Goal: Task Accomplishment & Management: Manage account settings

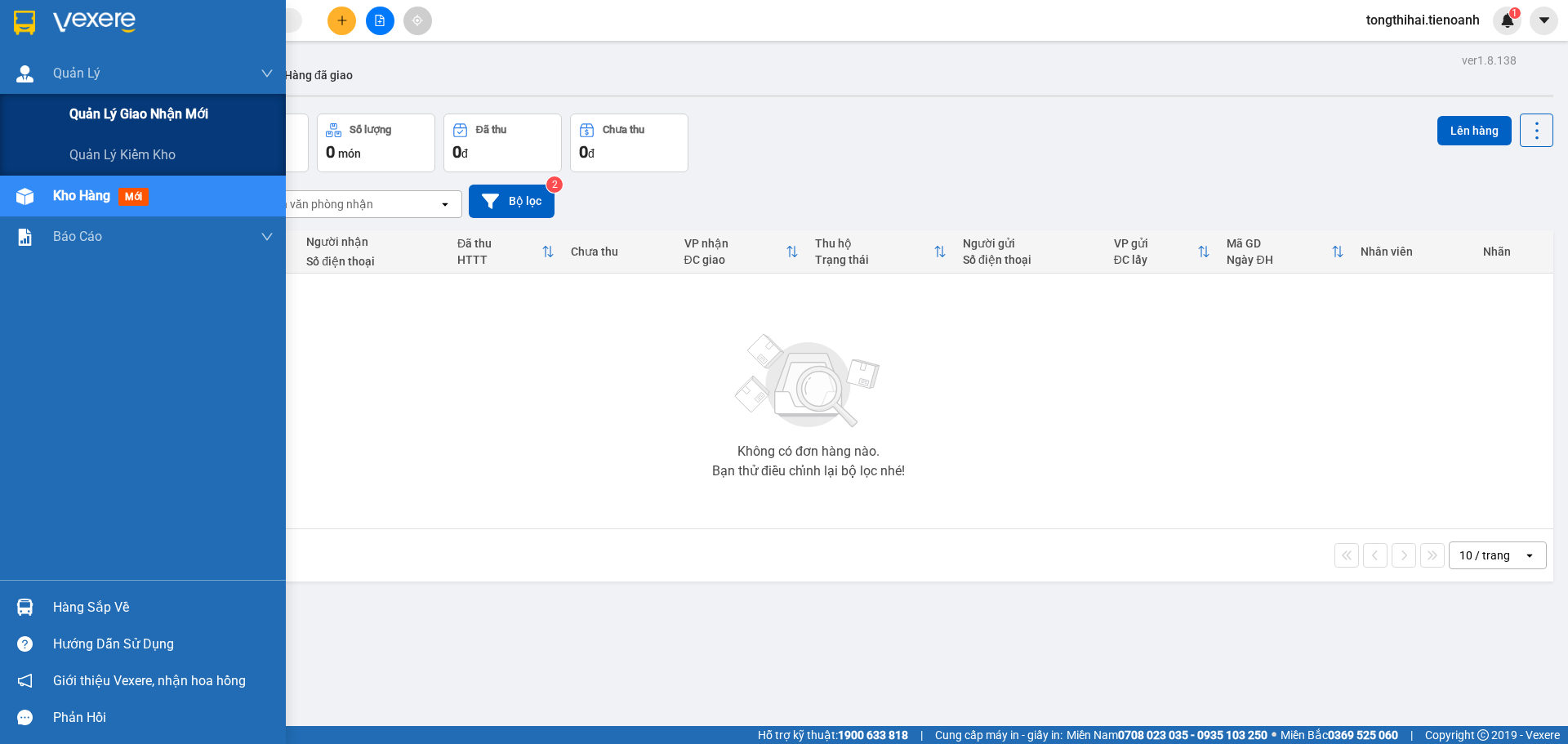
click at [101, 109] on span "Quản lý giao nhận mới" at bounding box center [138, 114] width 139 height 21
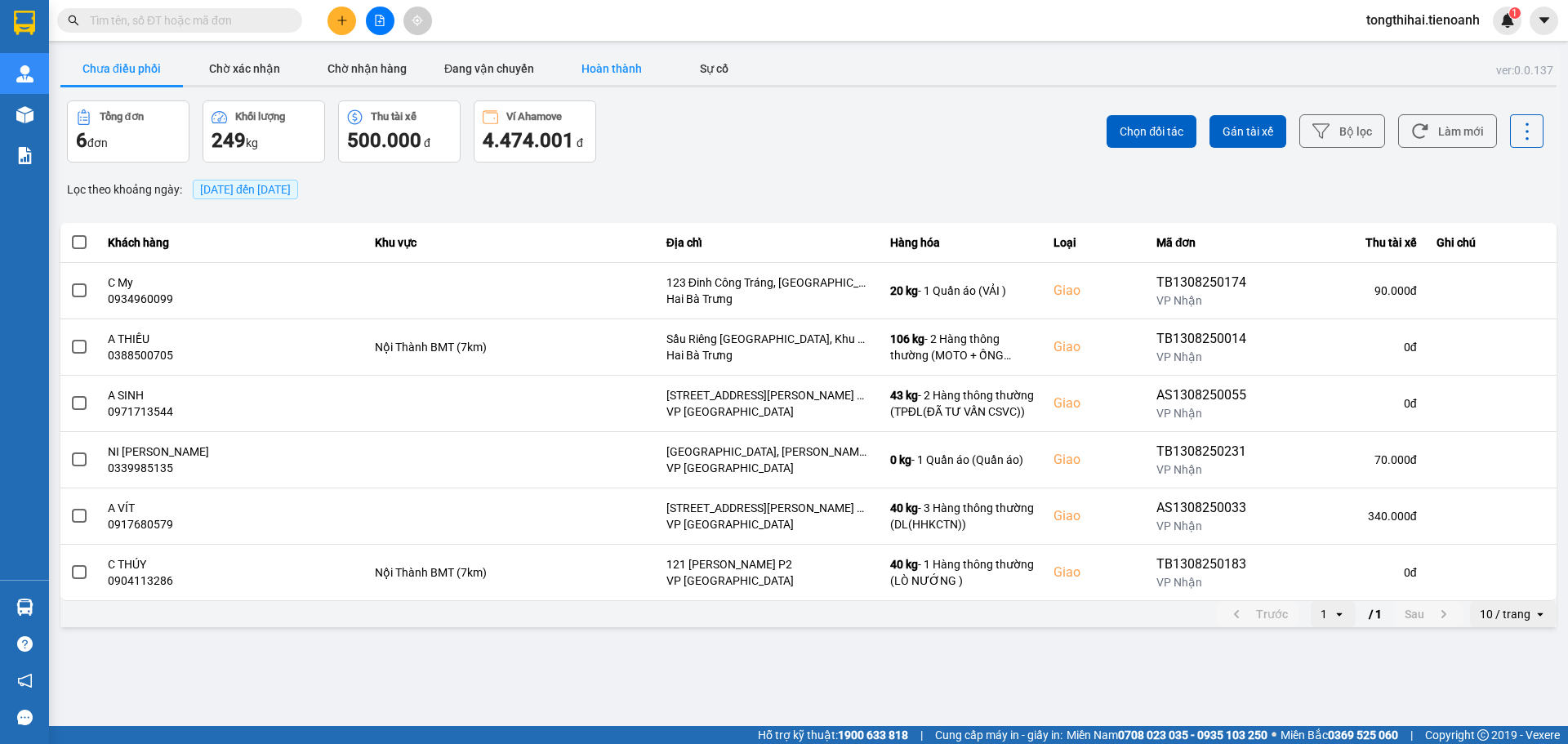
click at [589, 63] on button "Hoàn thành" at bounding box center [611, 68] width 122 height 32
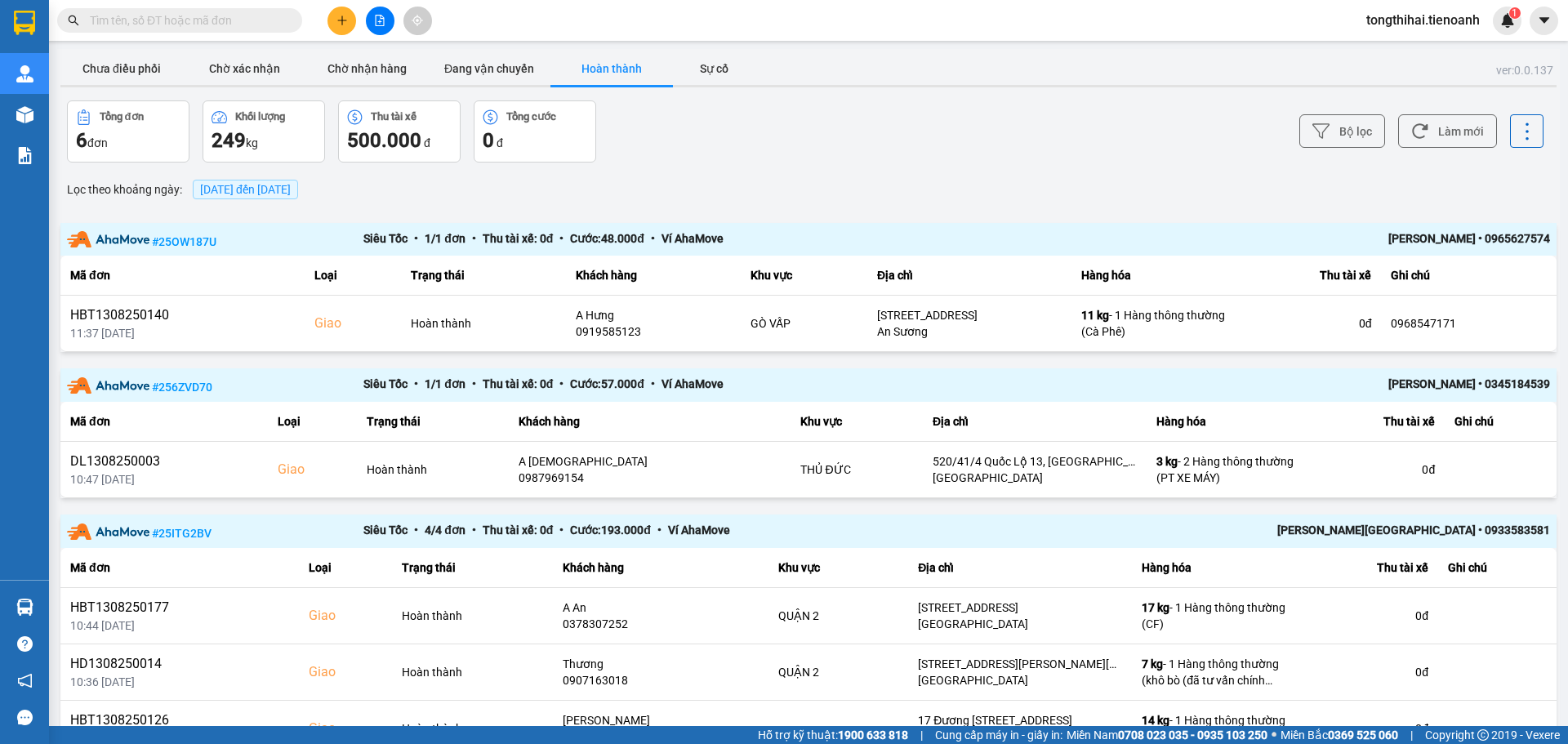
click at [217, 17] on input "text" at bounding box center [186, 20] width 192 height 18
paste input "HBT1308250058"
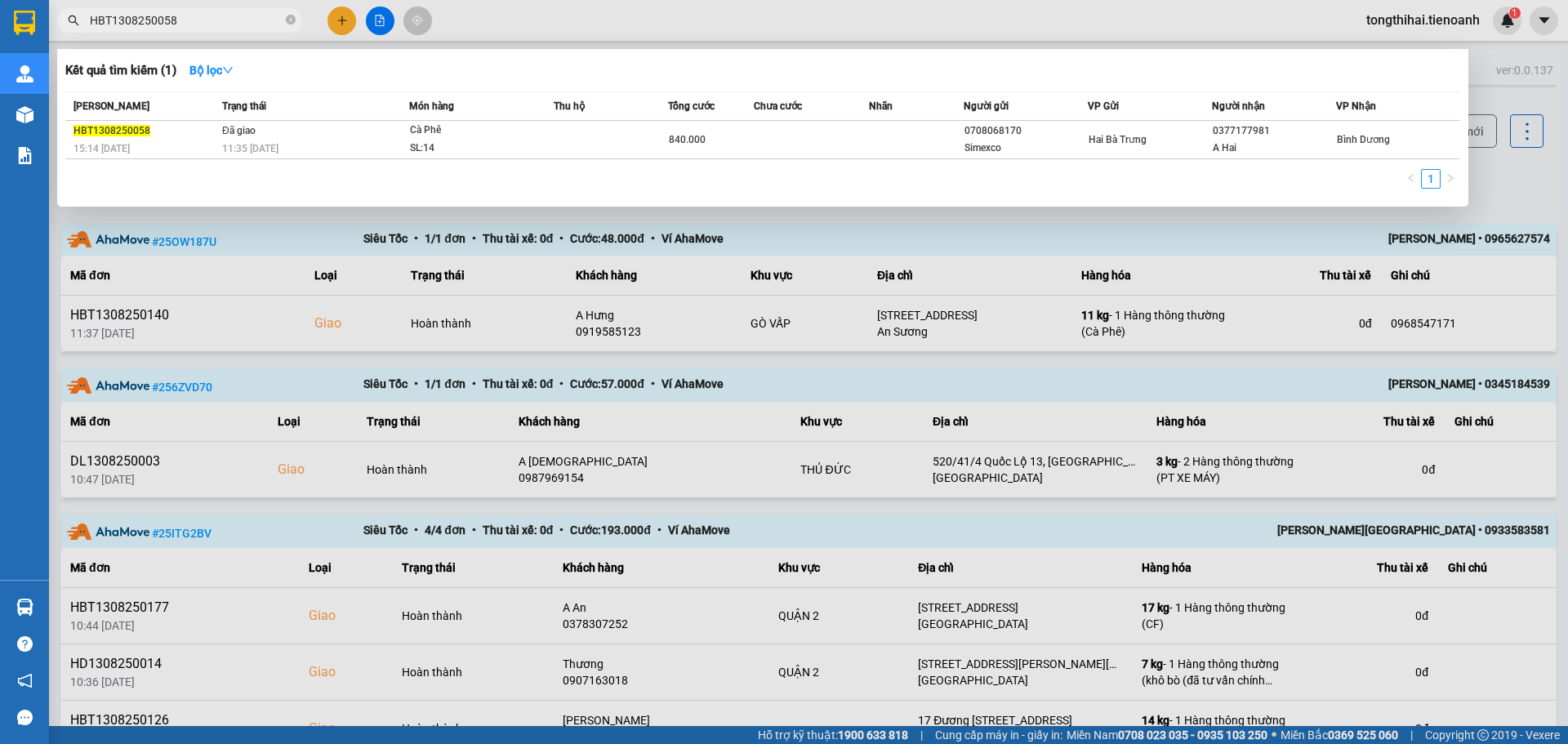
type input "HBT1308250058"
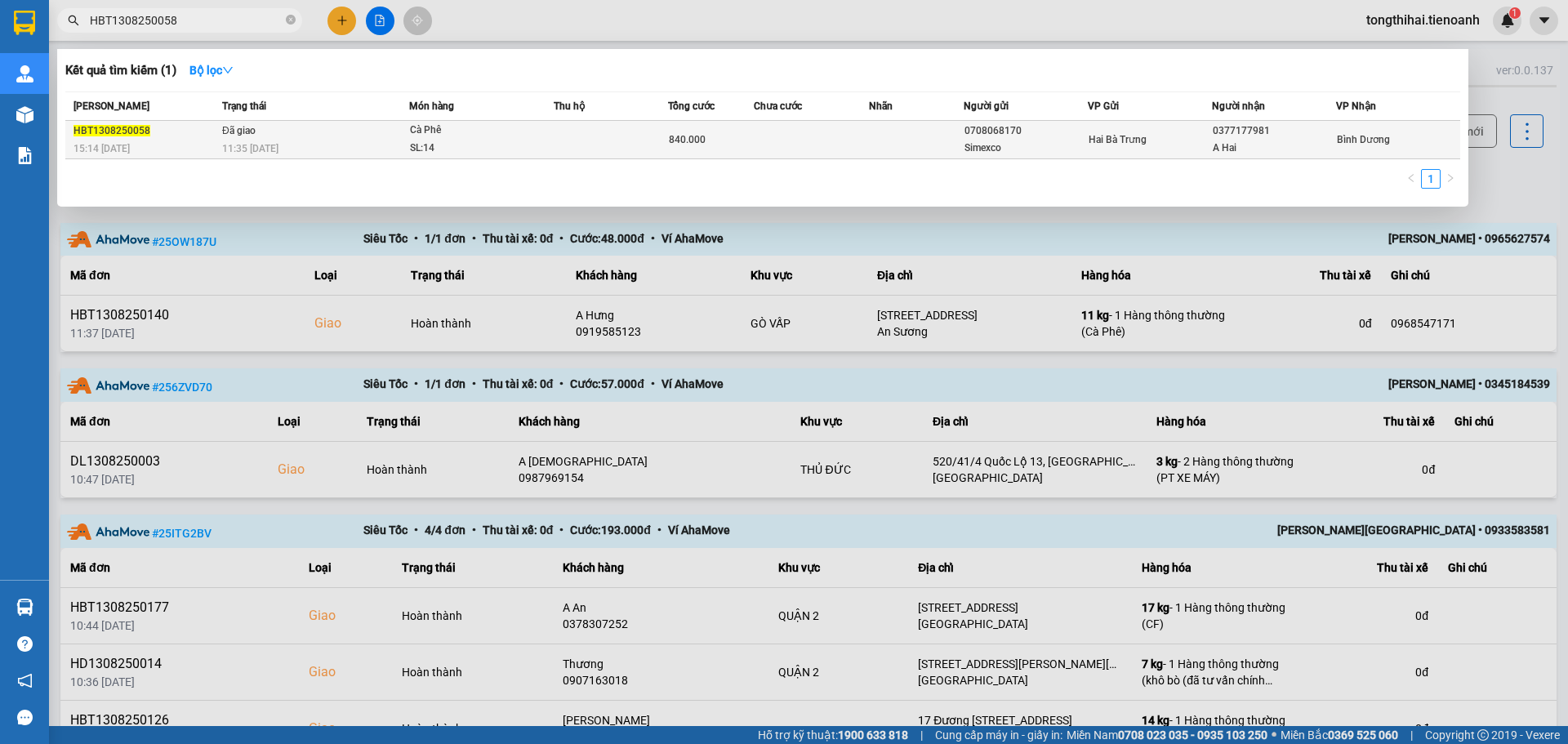
click at [534, 139] on span "Cà Phê SL: 14" at bounding box center [482, 138] width 144 height 35
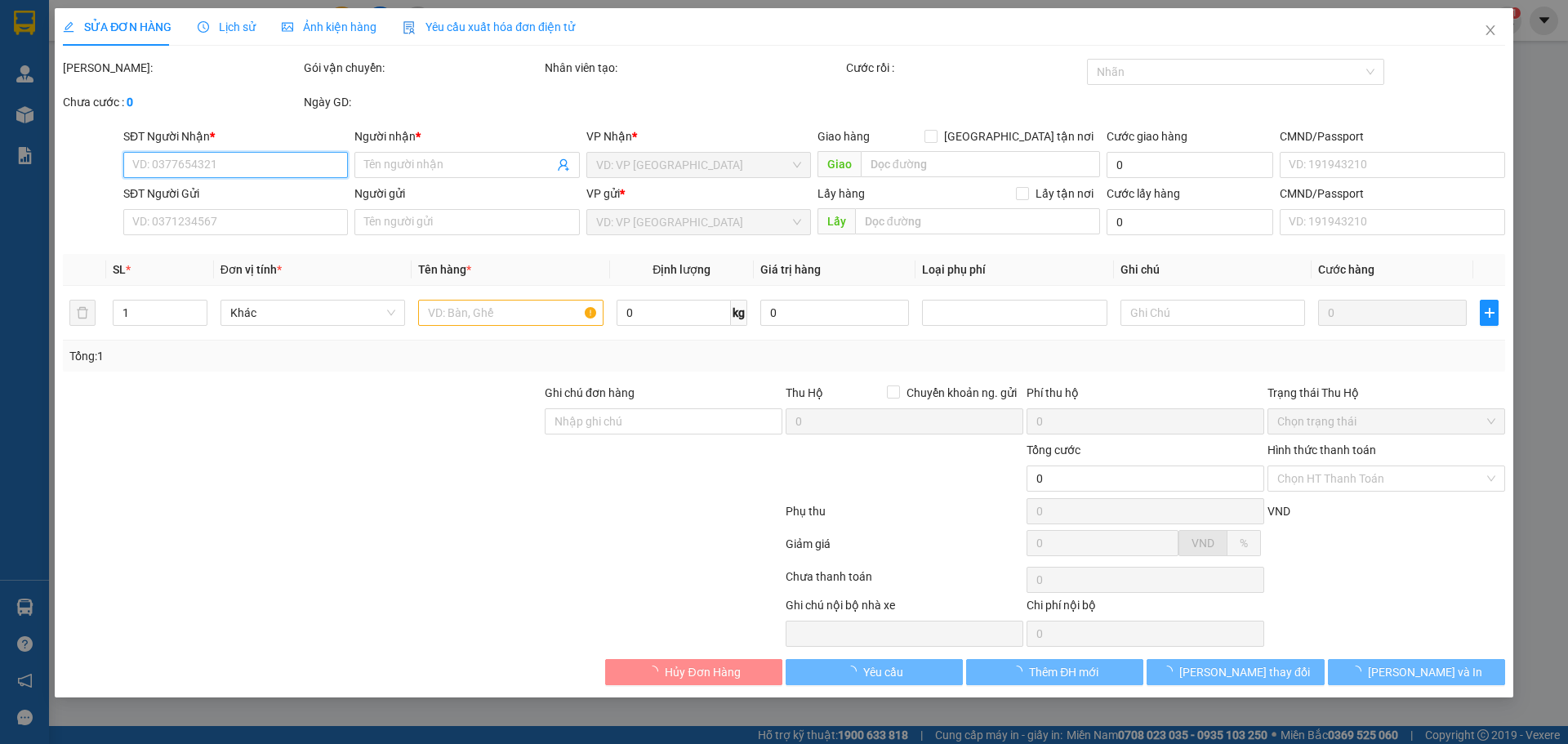
type input "0377177981"
type input "A Hai"
type input "0708068170"
type input "Simexco"
type input "840.000"
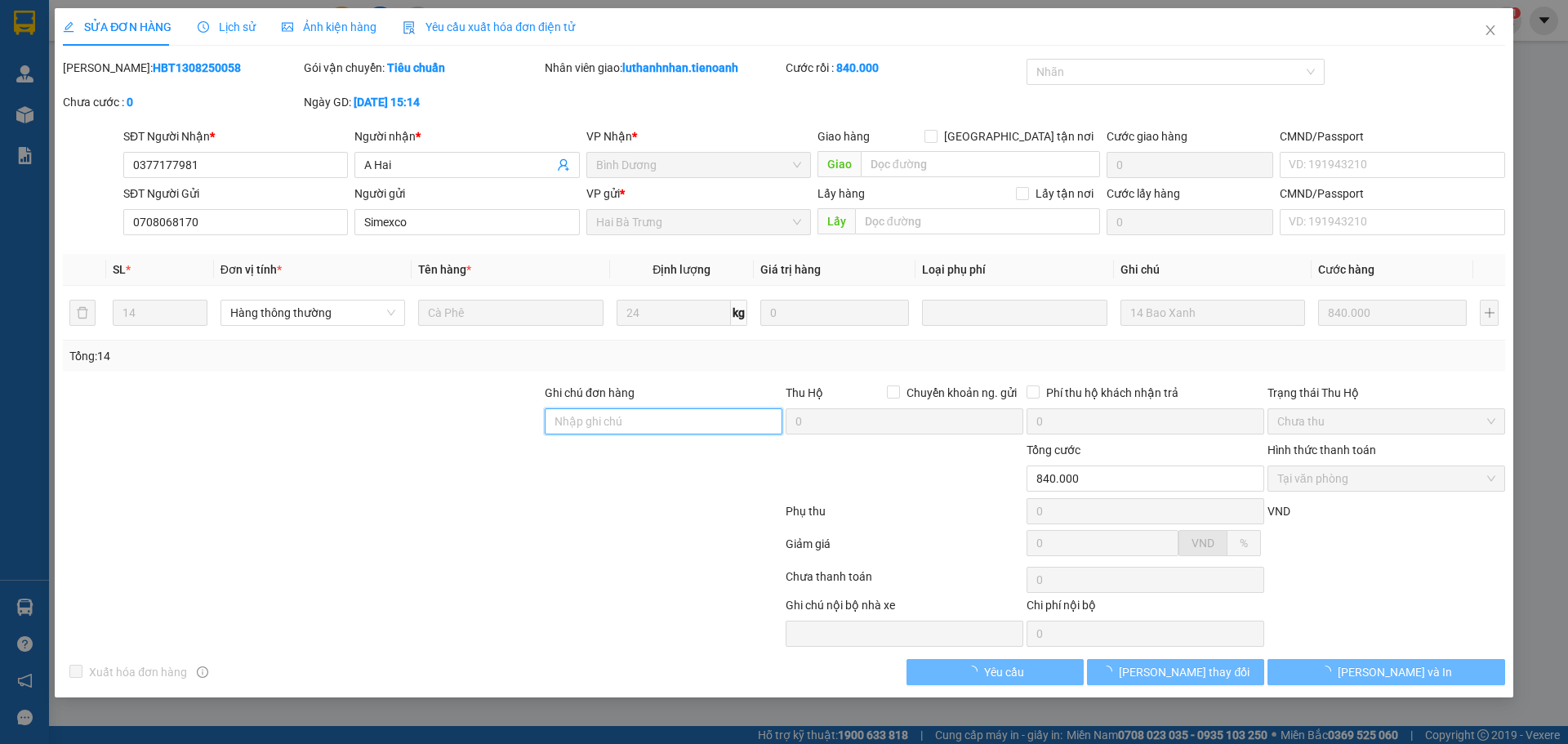
click at [597, 416] on input "Ghi chú đơn hàng" at bounding box center [663, 422] width 238 height 27
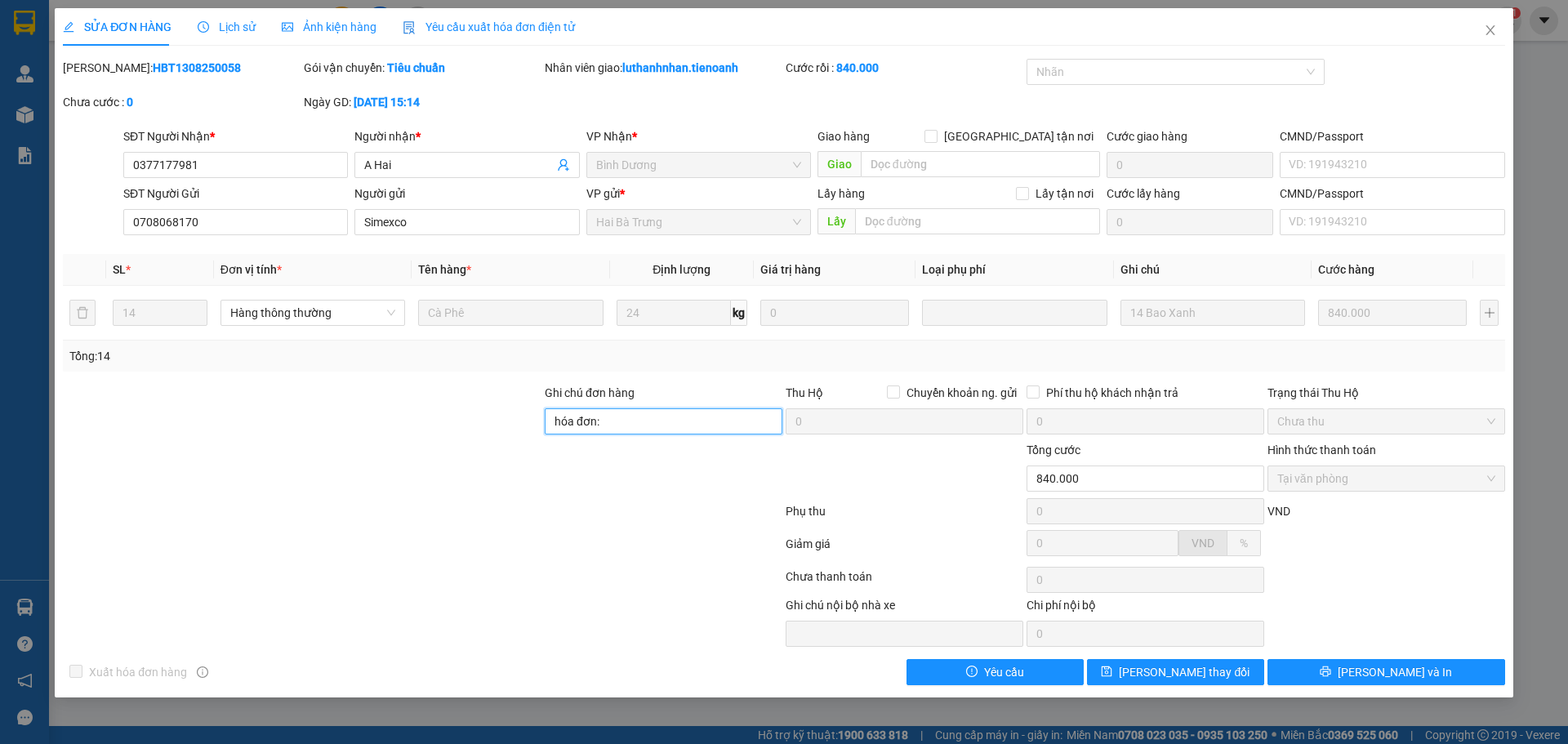
type input "hóa đơn:"
click at [1197, 677] on span "[PERSON_NAME] thay đổi" at bounding box center [1184, 672] width 131 height 18
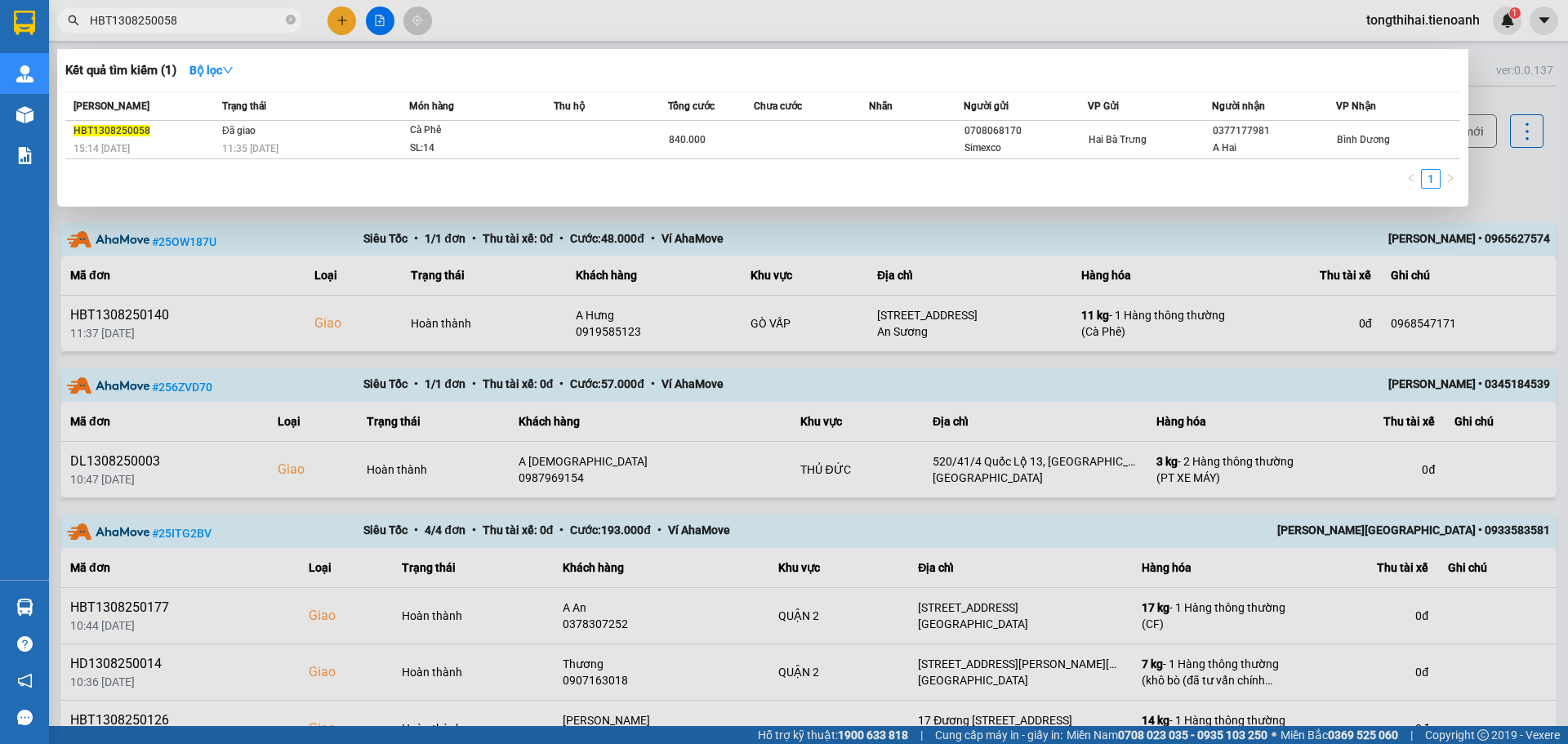
drag, startPoint x: 185, startPoint y: 18, endPoint x: 66, endPoint y: 11, distance: 119.2
click at [66, 11] on span "HBT1308250058" at bounding box center [179, 21] width 245 height 25
paste input "BXNTG1308250002"
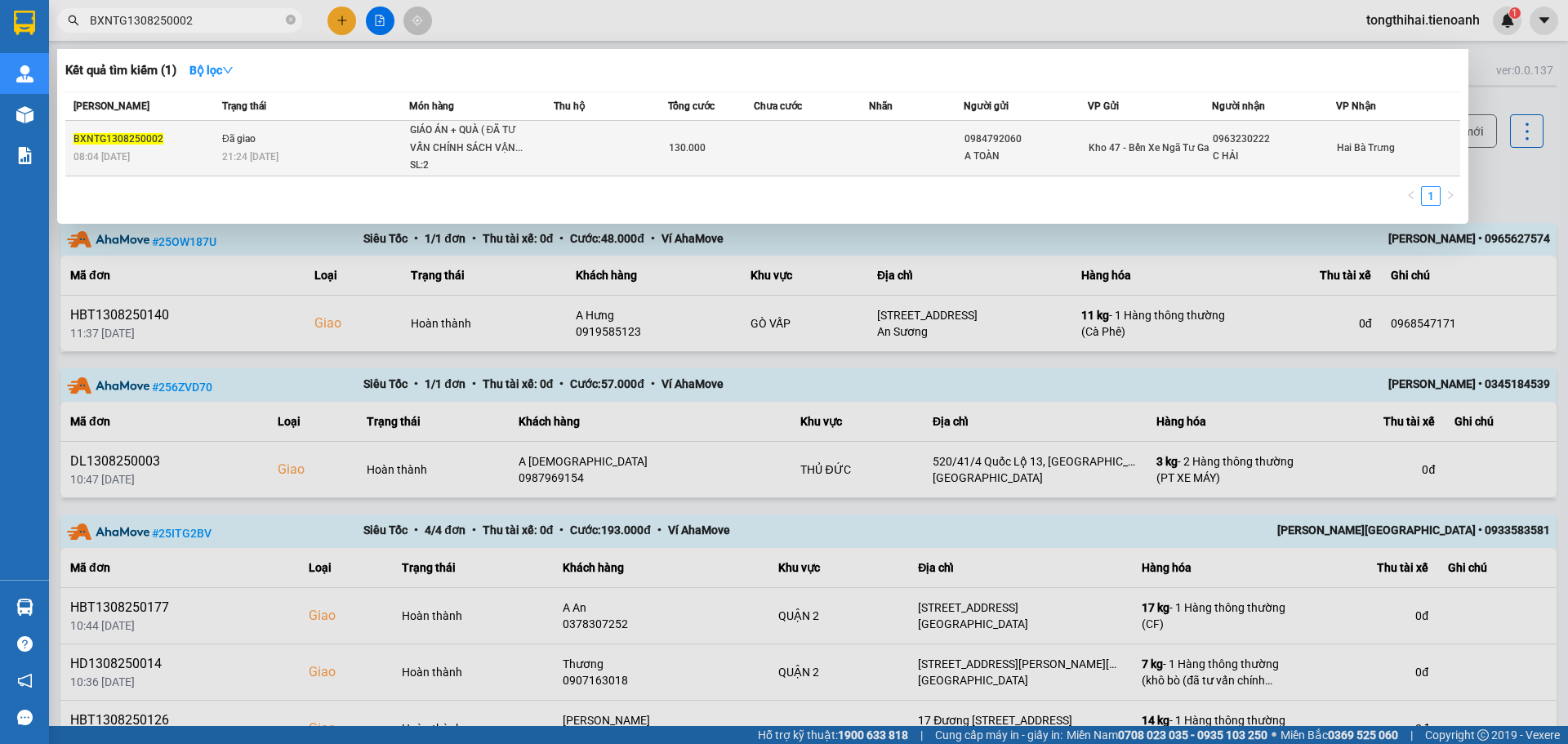
type input "BXNTG1308250002"
click at [797, 156] on td at bounding box center [810, 149] width 115 height 56
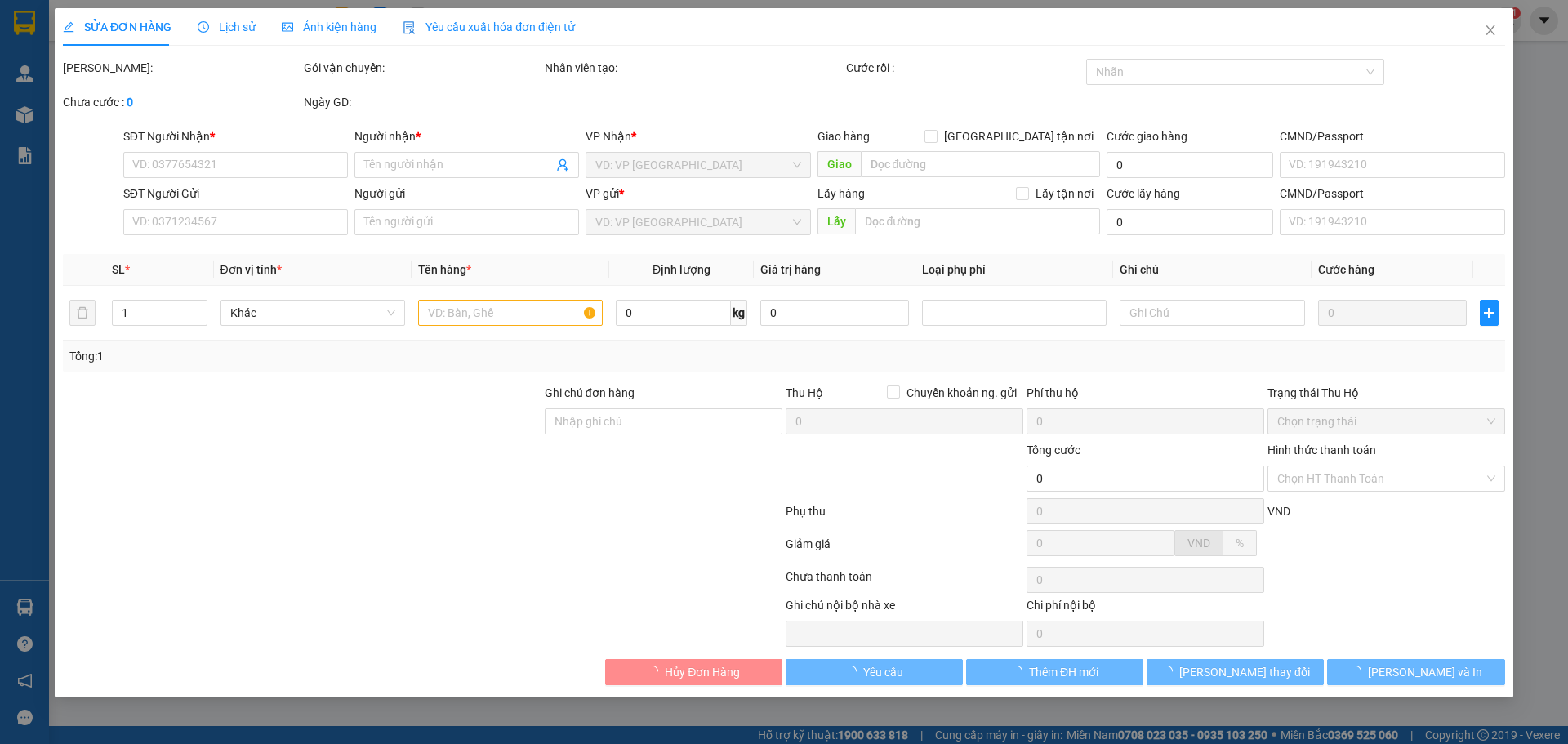
type input "0963230222"
type input "C HẢI"
type input "0984792060"
type input "A TOÀN"
type input "130.000"
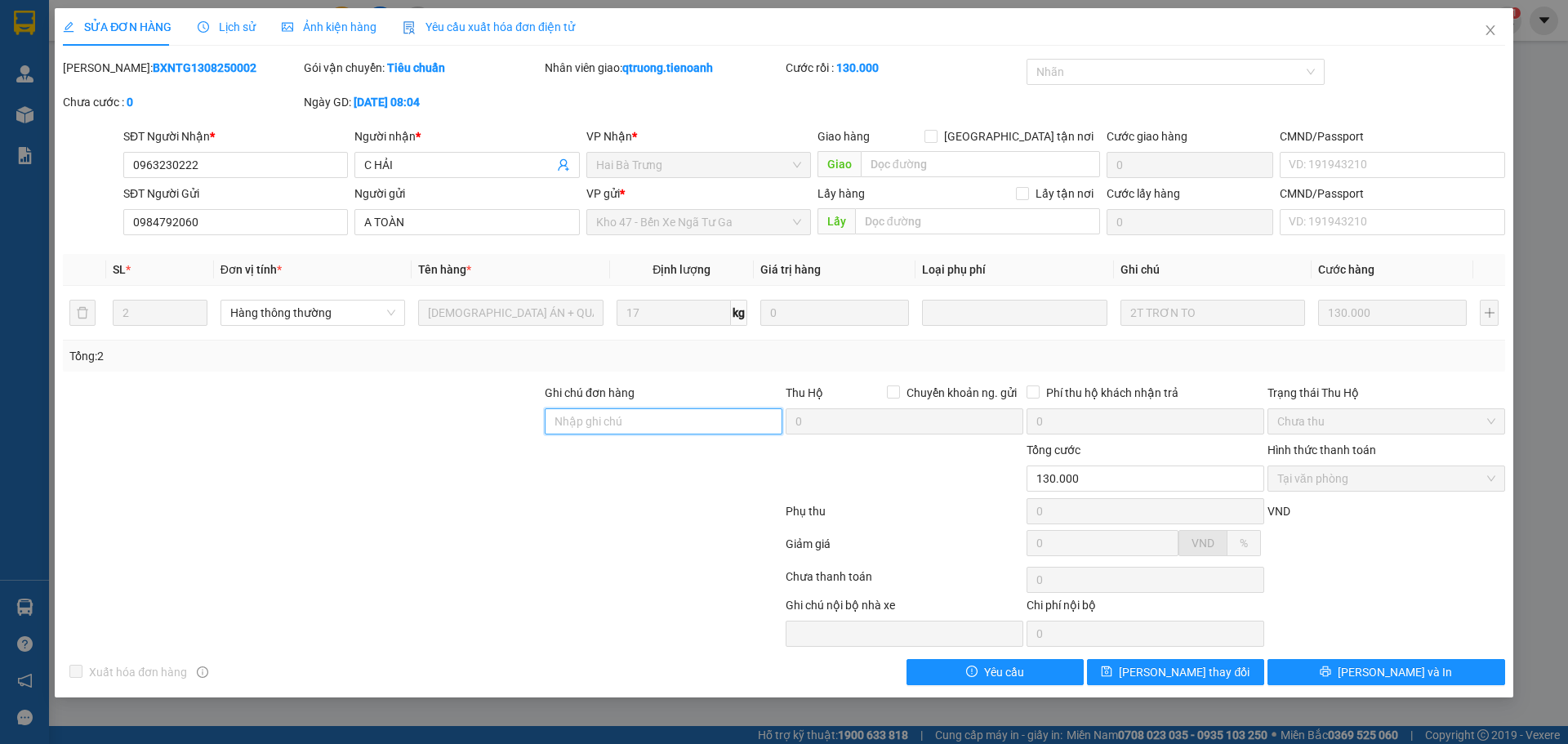
click at [658, 426] on input "Ghi chú đơn hàng" at bounding box center [663, 422] width 238 height 27
paste input "DEHJIR0__W1_"
type input "hóa đơn : DEHJIR0__W1_"
click at [1199, 671] on span "[PERSON_NAME] thay đổi" at bounding box center [1184, 672] width 131 height 18
